Goal: Task Accomplishment & Management: Use online tool/utility

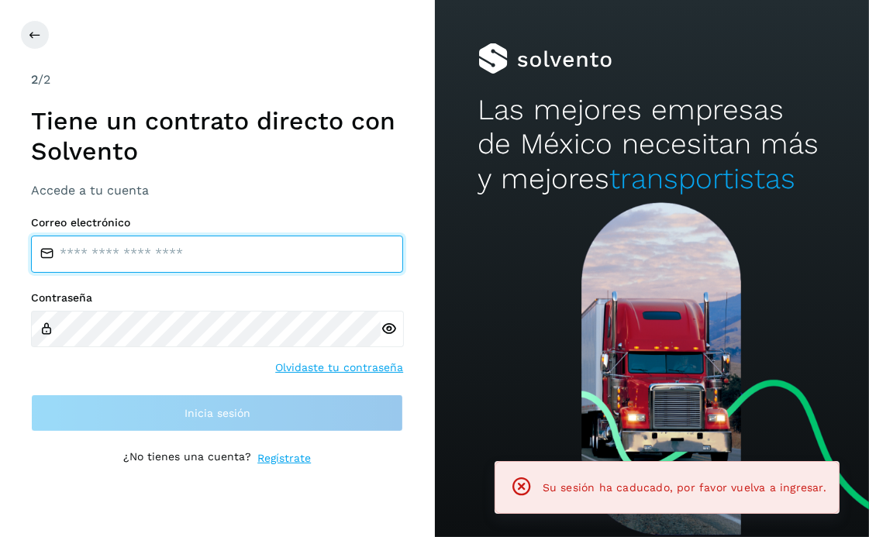
click at [161, 260] on input "email" at bounding box center [217, 254] width 372 height 37
type input "**********"
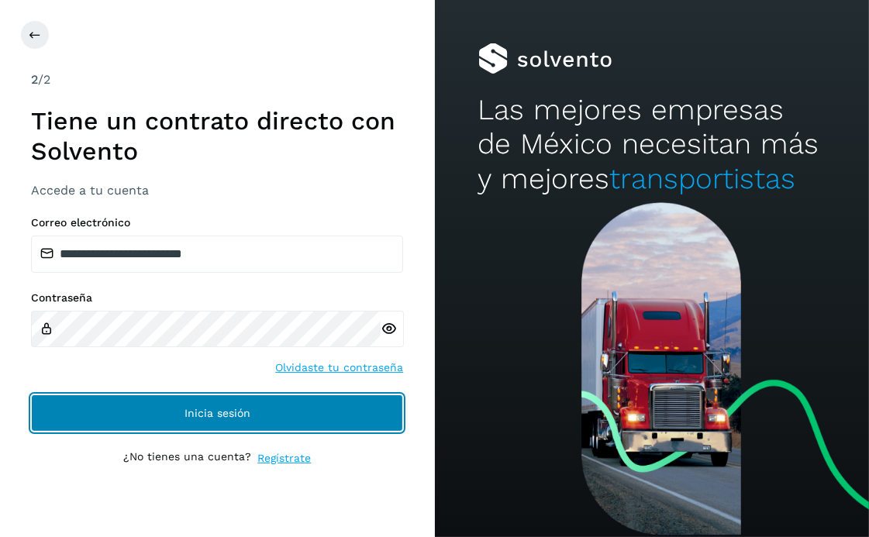
click at [193, 419] on button "Inicia sesión" at bounding box center [217, 413] width 372 height 37
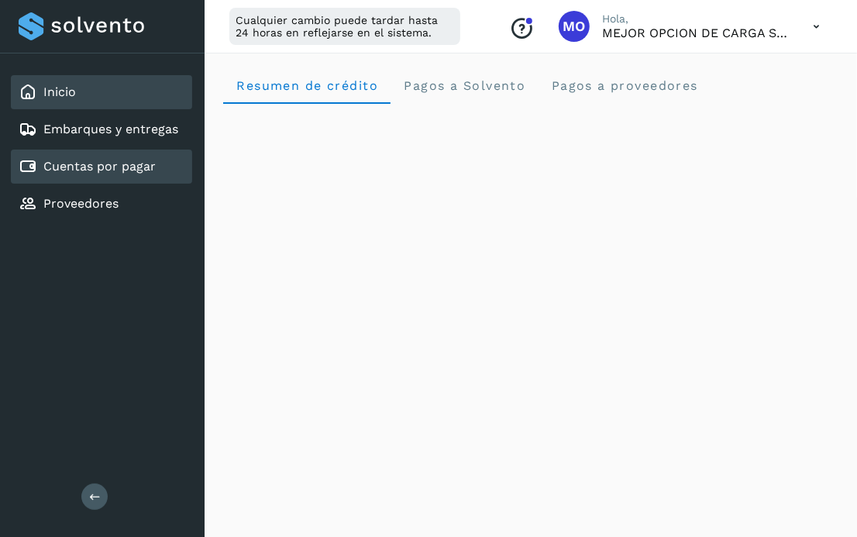
click at [112, 170] on link "Cuentas por pagar" at bounding box center [99, 166] width 112 height 15
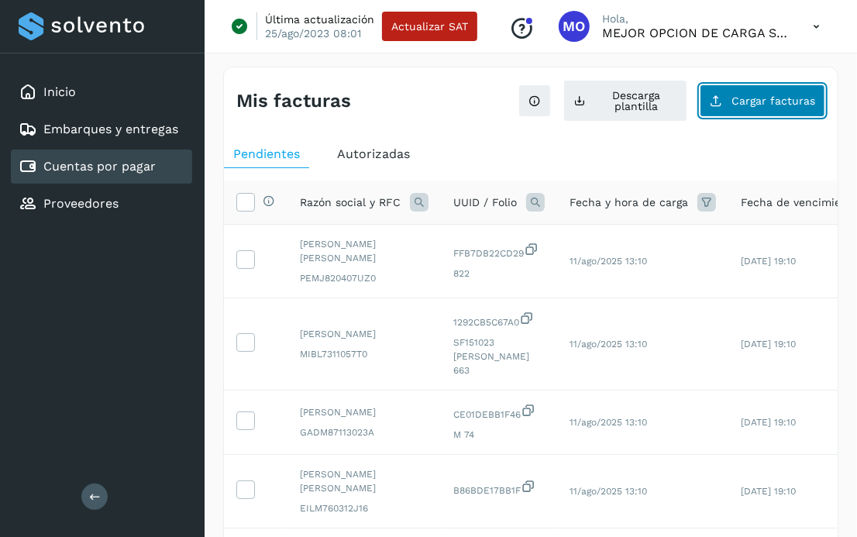
click at [798, 95] on span "Cargar facturas" at bounding box center [774, 100] width 84 height 11
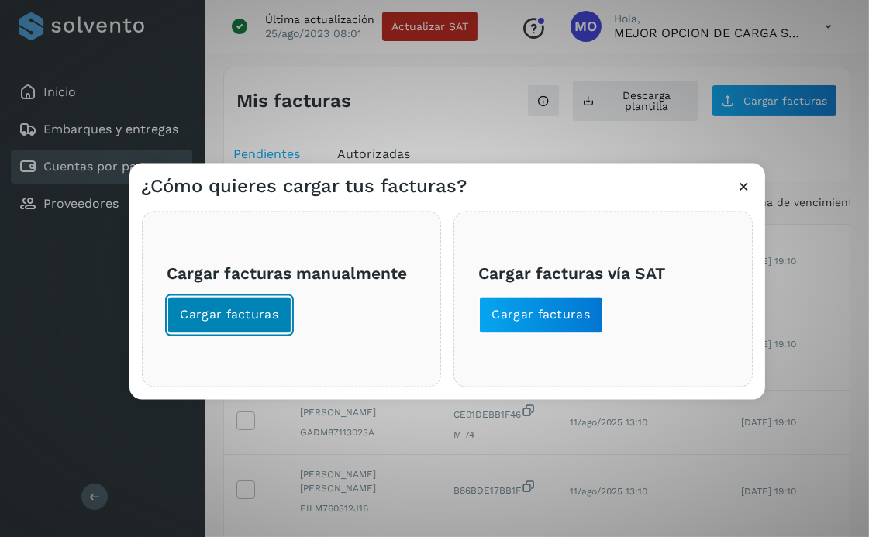
click at [226, 315] on span "Cargar facturas" at bounding box center [230, 314] width 98 height 17
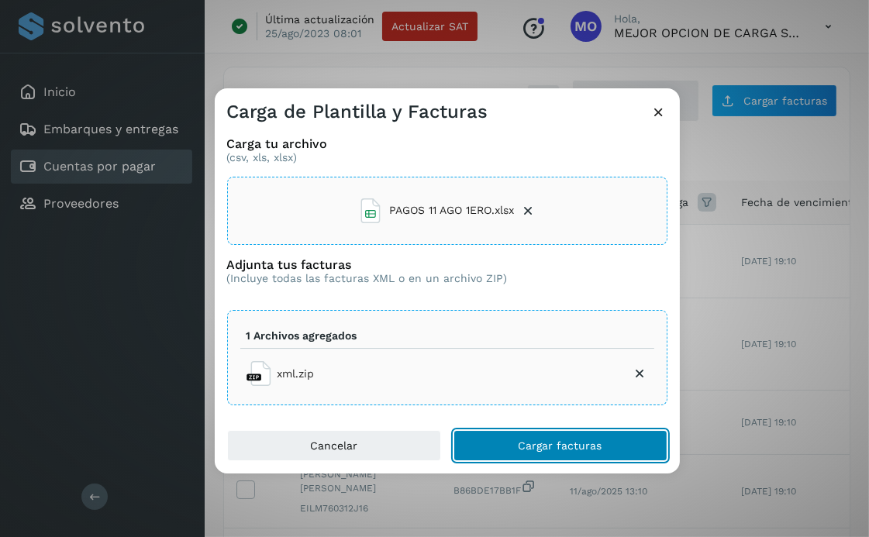
click at [549, 445] on span "Cargar facturas" at bounding box center [561, 445] width 84 height 11
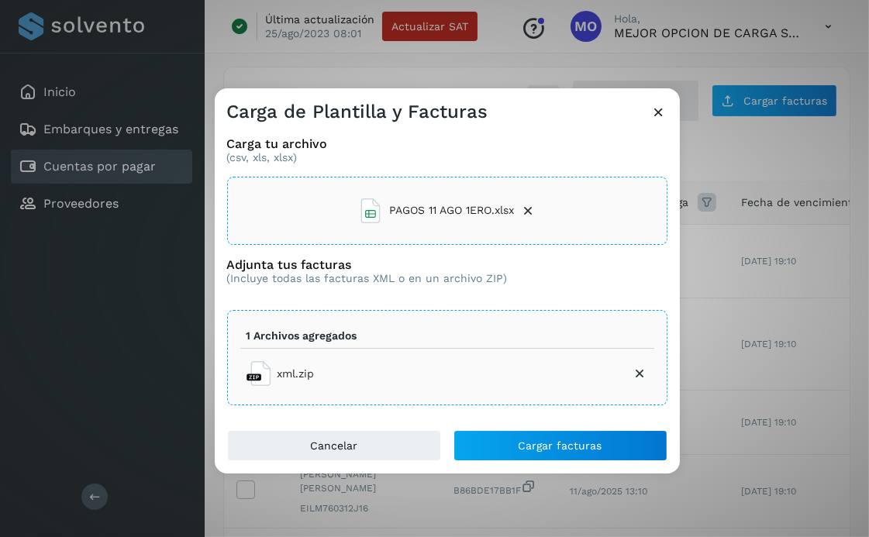
click at [91, 275] on div "Carga de Plantilla y Facturas Carga tu archivo (csv, xls, xlsx) PAGOS 11 AGO 1E…" at bounding box center [434, 268] width 869 height 537
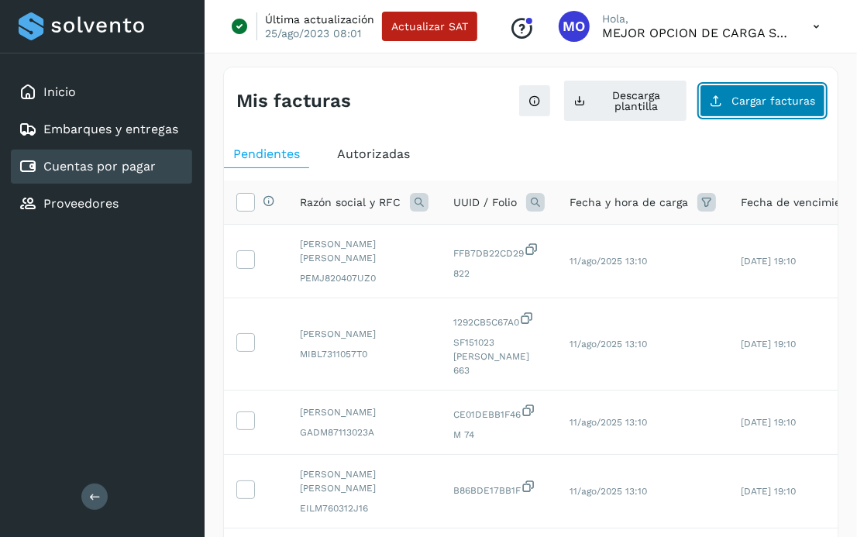
click at [738, 105] on span "Cargar facturas" at bounding box center [774, 100] width 84 height 11
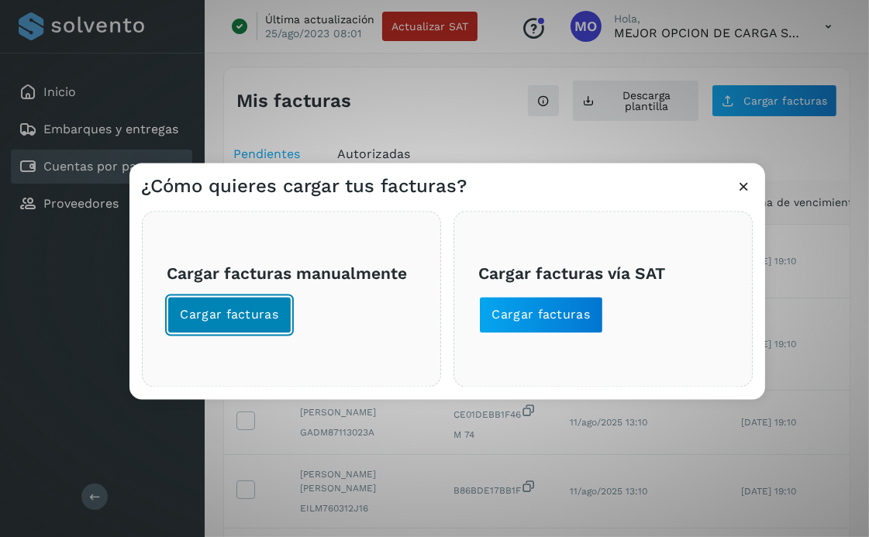
click at [226, 312] on span "Cargar facturas" at bounding box center [230, 314] width 98 height 17
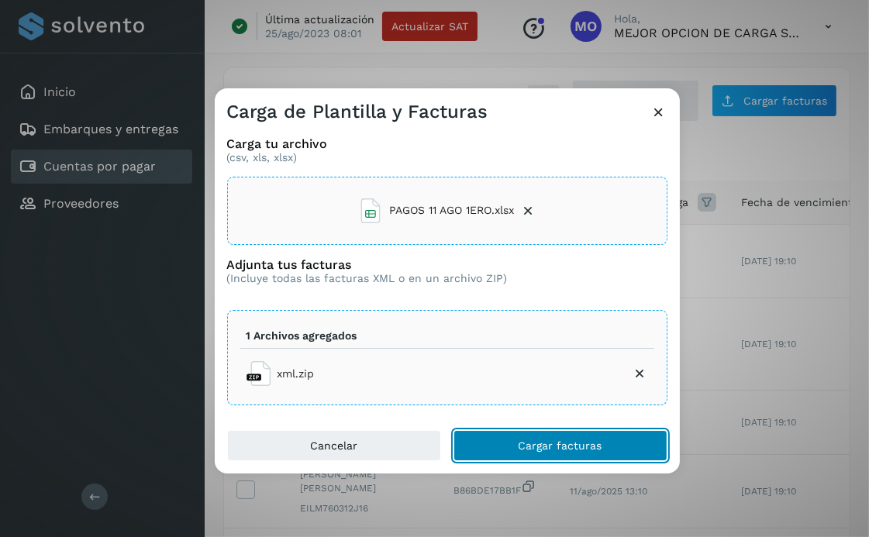
click at [577, 441] on span "Cargar facturas" at bounding box center [561, 445] width 84 height 11
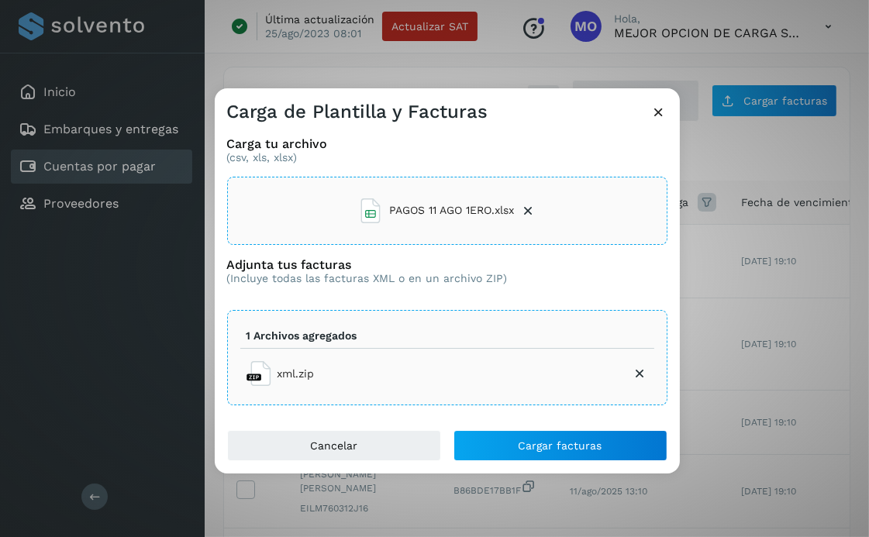
click at [60, 294] on div "Carga de Plantilla y Facturas Carga tu archivo (csv, xls, xlsx) PAGOS 11 AGO 1E…" at bounding box center [434, 268] width 869 height 537
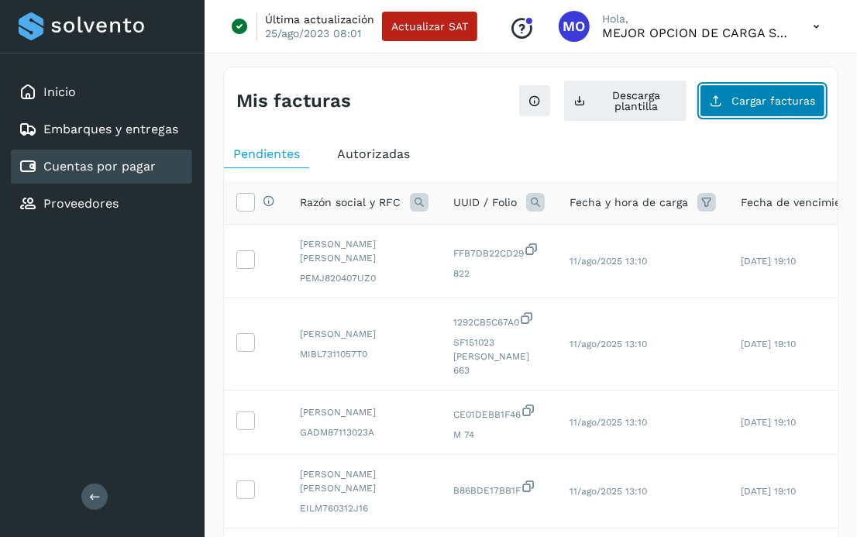
click at [757, 95] on span "Cargar facturas" at bounding box center [774, 100] width 84 height 11
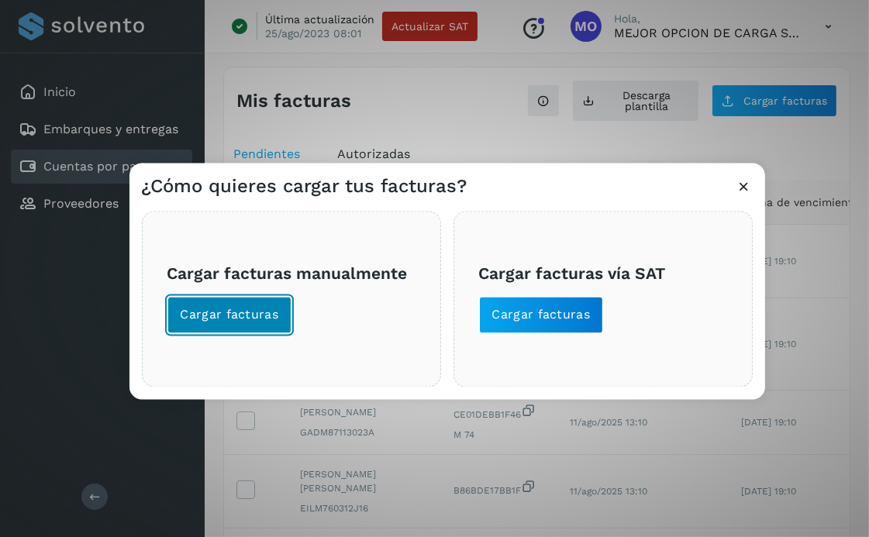
click at [272, 325] on button "Cargar facturas" at bounding box center [229, 314] width 125 height 37
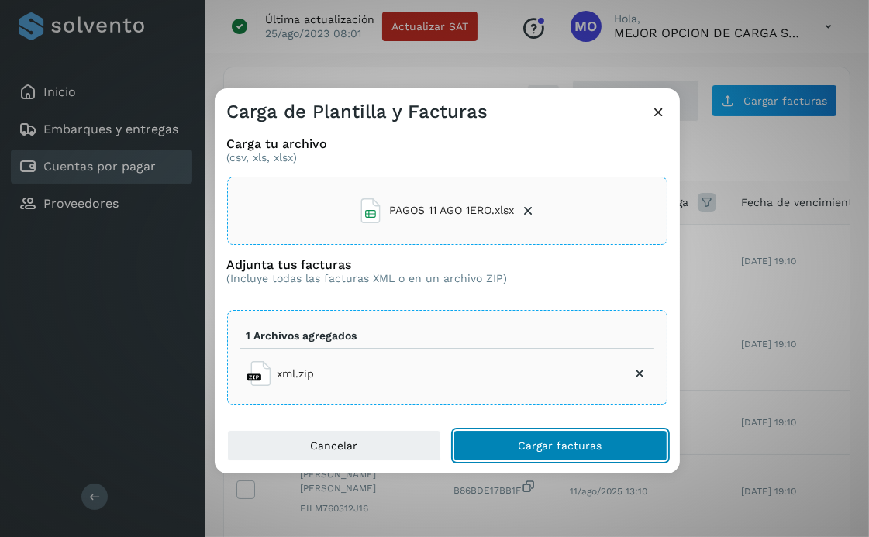
click at [563, 441] on span "Cargar facturas" at bounding box center [561, 445] width 84 height 11
